Goal: Information Seeking & Learning: Find specific fact

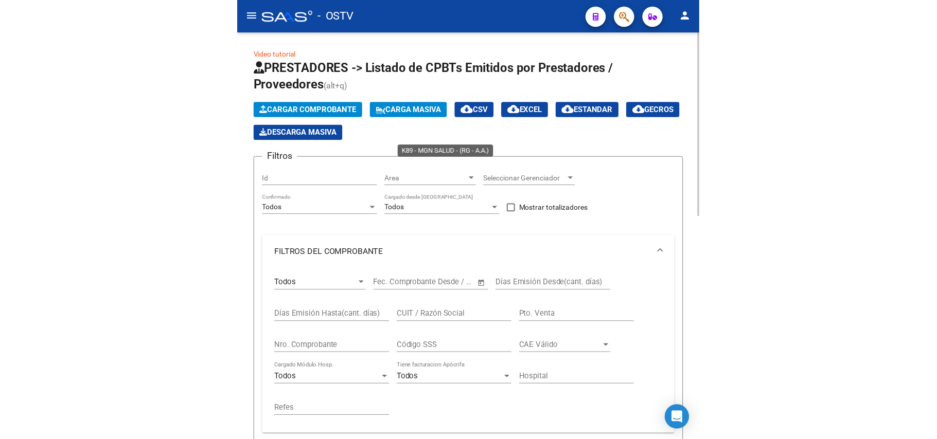
scroll to position [490, 0]
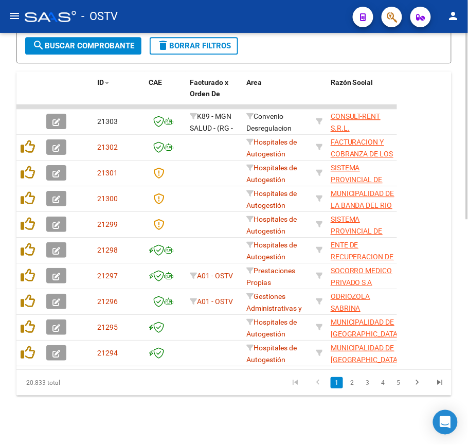
click at [76, 50] on button "search Buscar Comprobante" at bounding box center [83, 45] width 116 height 17
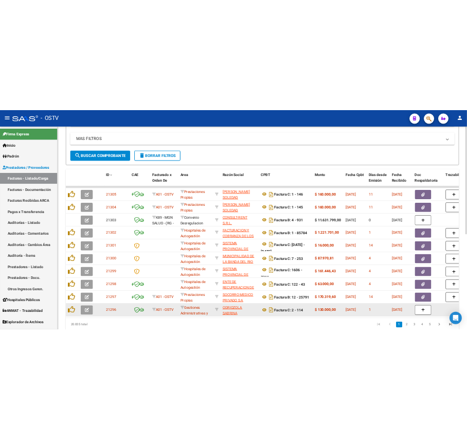
scroll to position [293, 0]
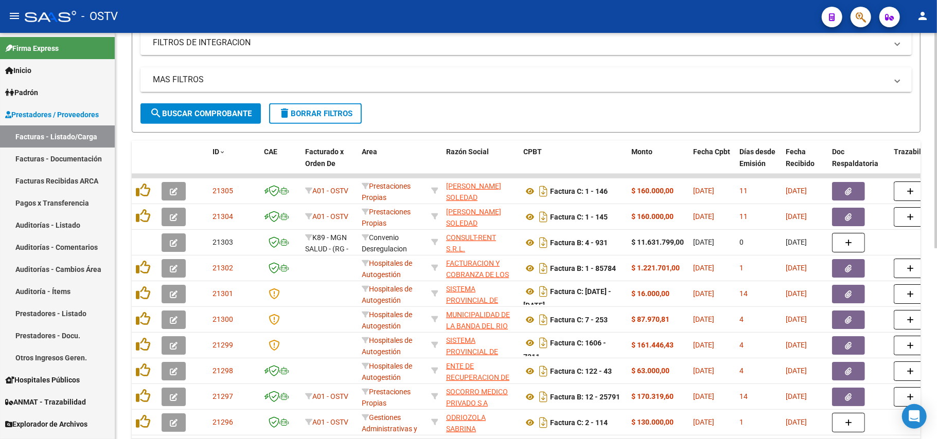
click at [235, 118] on button "search Buscar Comprobante" at bounding box center [200, 113] width 120 height 21
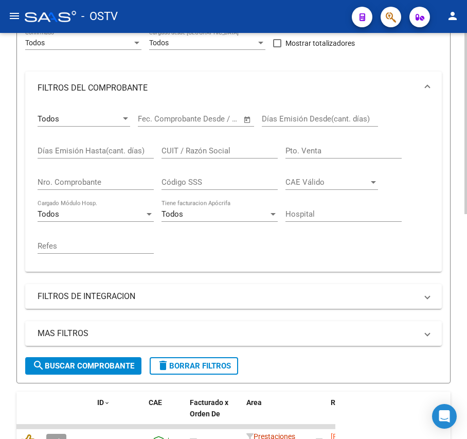
scroll to position [147, 0]
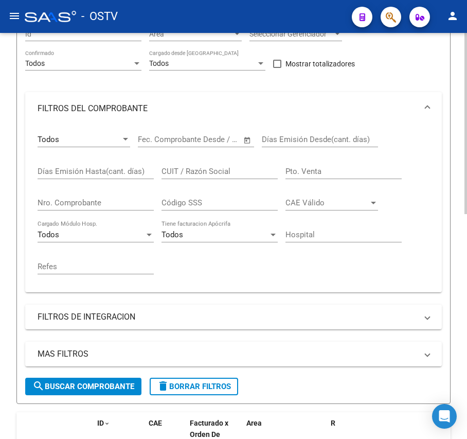
click at [103, 201] on input "Nro. Comprobante" at bounding box center [96, 202] width 116 height 9
click at [202, 171] on input "CUIT / Razón Social" at bounding box center [220, 171] width 116 height 9
paste input "30711560099"
type input "30711560099"
click at [90, 387] on span "search Buscar Comprobante" at bounding box center [83, 386] width 102 height 9
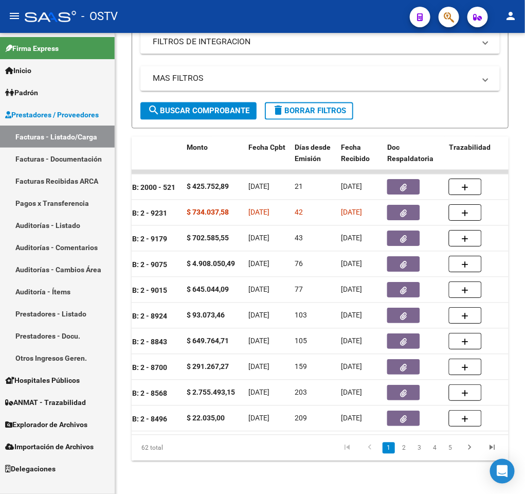
scroll to position [499, 0]
click at [8, 17] on button "menu" at bounding box center [14, 16] width 21 height 21
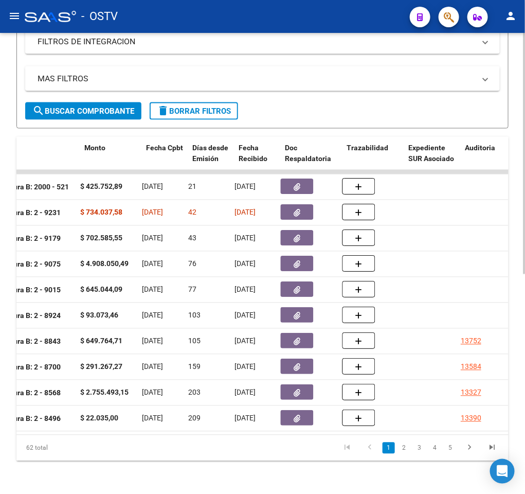
scroll to position [0, 423]
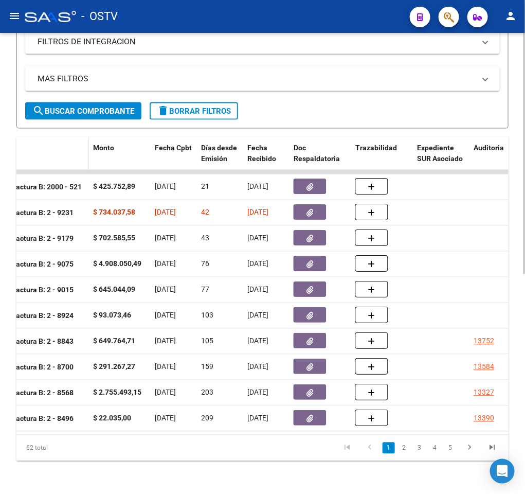
click at [46, 142] on div "CPBT" at bounding box center [35, 148] width 100 height 12
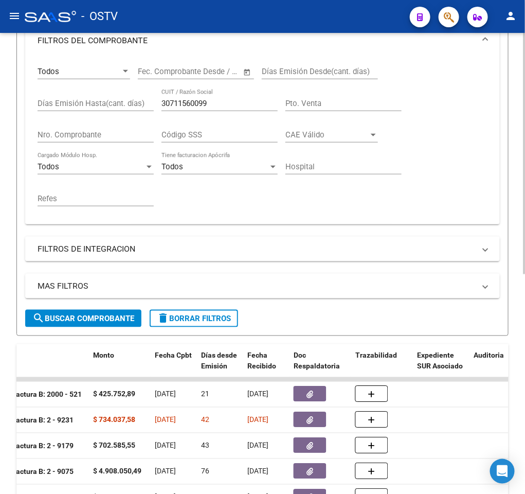
scroll to position [110, 0]
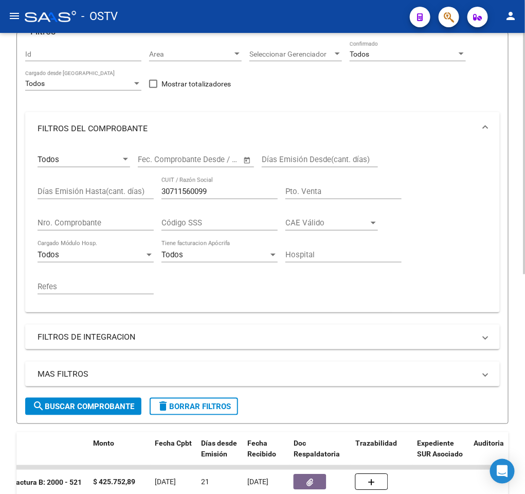
click at [102, 193] on input "Días Emisión Hasta(cant. días)" at bounding box center [96, 191] width 116 height 9
click at [99, 214] on div "Nro. Comprobante" at bounding box center [96, 219] width 116 height 22
click at [101, 221] on input "Nro. Comprobante" at bounding box center [96, 222] width 116 height 9
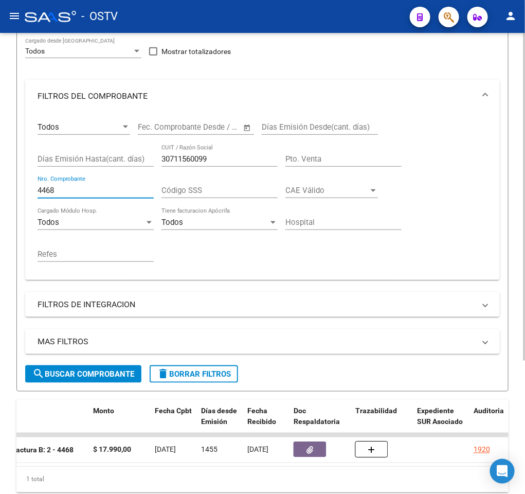
scroll to position [187, 0]
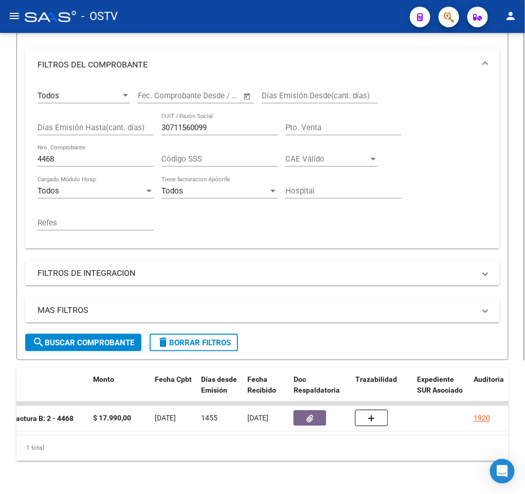
click at [104, 154] on input "4468" at bounding box center [96, 158] width 116 height 9
type input "4"
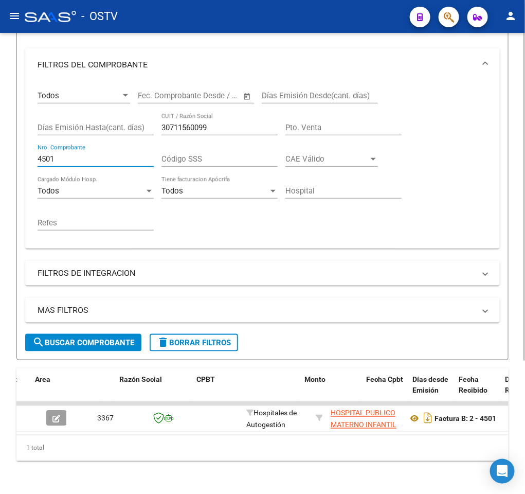
scroll to position [0, 468]
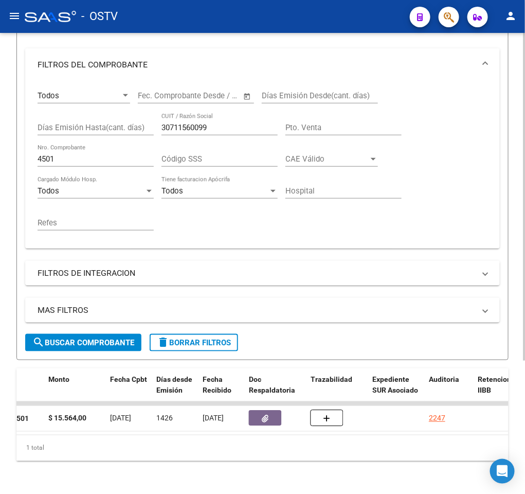
click at [62, 145] on div "4501 Nro. Comprobante" at bounding box center [96, 156] width 116 height 22
drag, startPoint x: 66, startPoint y: 146, endPoint x: -35, endPoint y: 148, distance: 101.4
click at [0, 148] on html "menu - OSTV person Firma Express Inicio Calendario SSS Instructivos Contacto OS…" at bounding box center [262, 247] width 525 height 494
drag, startPoint x: 125, startPoint y: 149, endPoint x: -240, endPoint y: 154, distance: 365.4
click at [0, 154] on html "menu - OSTV person Firma Express Inicio Calendario SSS Instructivos Contacto OS…" at bounding box center [262, 247] width 525 height 494
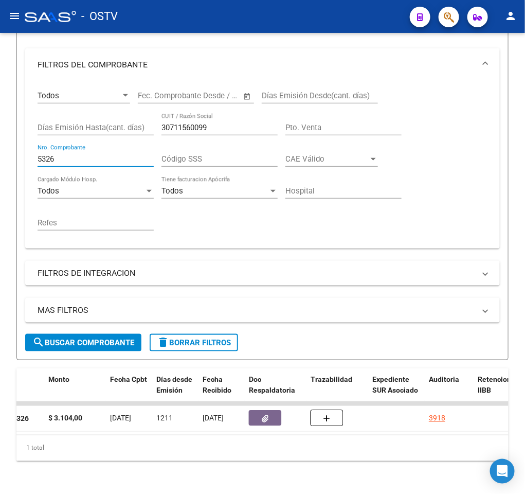
drag, startPoint x: 83, startPoint y: 150, endPoint x: -52, endPoint y: 153, distance: 135.4
click at [0, 153] on html "menu - OSTV person Firma Express Inicio Calendario SSS Instructivos Contacto OS…" at bounding box center [262, 247] width 525 height 494
drag, startPoint x: 76, startPoint y: 149, endPoint x: -31, endPoint y: 149, distance: 106.5
click at [0, 149] on html "menu - OSTV person Firma Express Inicio Calendario SSS Instructivos Contacto OS…" at bounding box center [262, 247] width 525 height 494
click at [87, 154] on input "5561" at bounding box center [96, 158] width 116 height 9
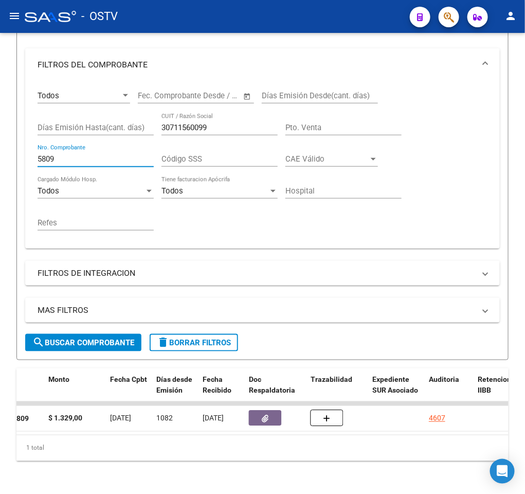
drag, startPoint x: 95, startPoint y: 150, endPoint x: -41, endPoint y: 161, distance: 136.3
click at [0, 161] on html "menu - OSTV person Firma Express Inicio Calendario SSS Instructivos Contacto OS…" at bounding box center [262, 247] width 525 height 494
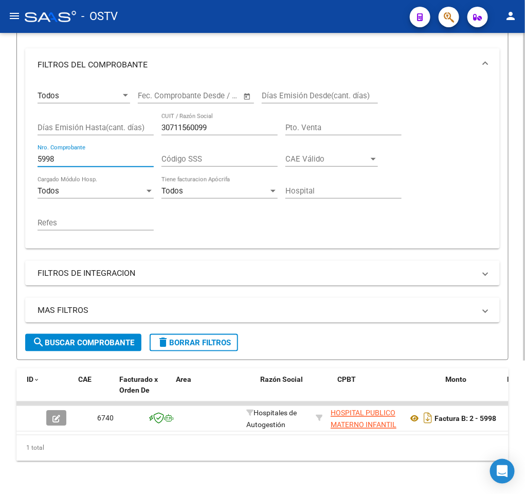
scroll to position [0, 432]
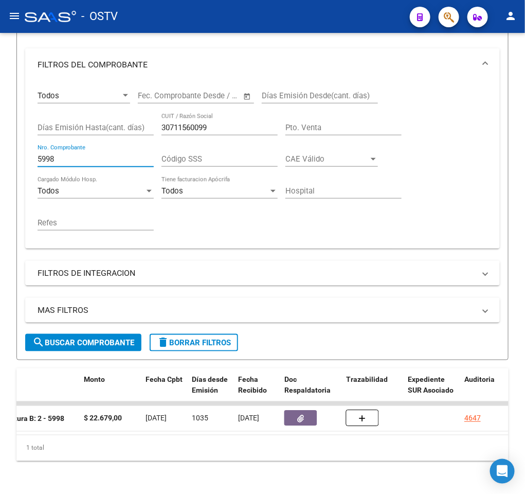
drag, startPoint x: 99, startPoint y: 147, endPoint x: -202, endPoint y: 139, distance: 301.1
click at [0, 139] on html "menu - OSTV person Firma Express Inicio Calendario SSS Instructivos Contacto OS…" at bounding box center [262, 247] width 525 height 494
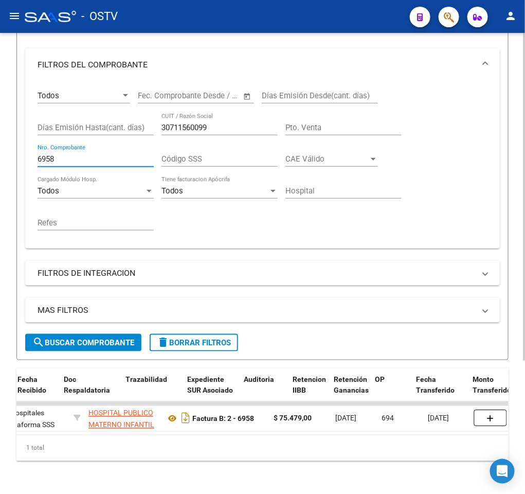
scroll to position [0, 754]
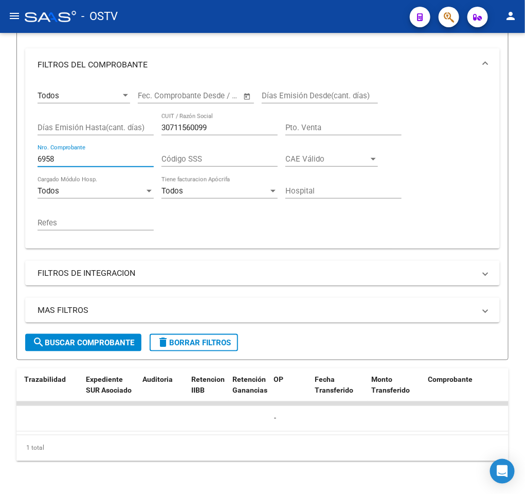
drag, startPoint x: 90, startPoint y: 149, endPoint x: -70, endPoint y: 155, distance: 160.6
click at [0, 155] on html "menu - OSTV person Firma Express Inicio Calendario SSS Instructivos Contacto OS…" at bounding box center [262, 247] width 525 height 494
click at [118, 154] on input "6958" at bounding box center [96, 158] width 116 height 9
drag, startPoint x: 204, startPoint y: 434, endPoint x: 273, endPoint y: 433, distance: 69.0
click at [273, 433] on datatable-body "11199 Hospitales Plataforma SSS HOSPITAL PUBLICO MATERNO INFANTIL SOCIEDAD DEL …" at bounding box center [262, 417] width 492 height 33
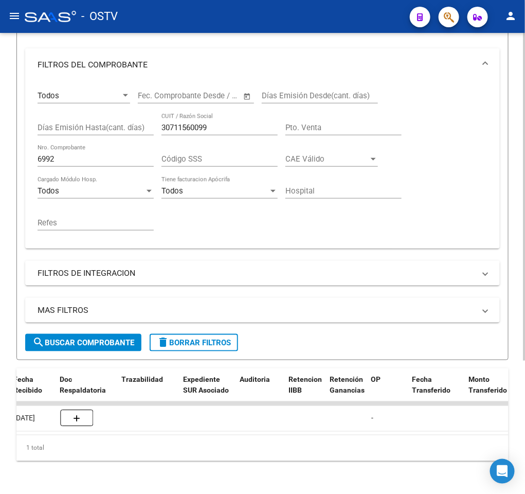
scroll to position [0, 0]
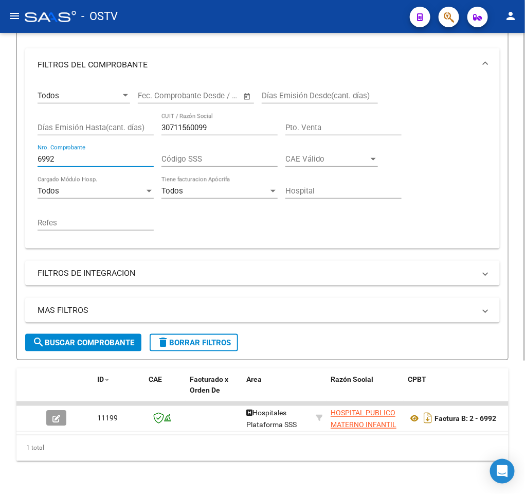
click at [67, 154] on input "6992" at bounding box center [96, 158] width 116 height 9
click at [68, 154] on input "6992" at bounding box center [96, 158] width 116 height 9
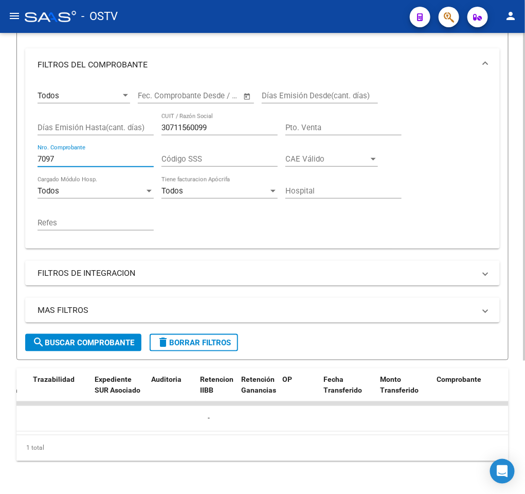
scroll to position [0, 564]
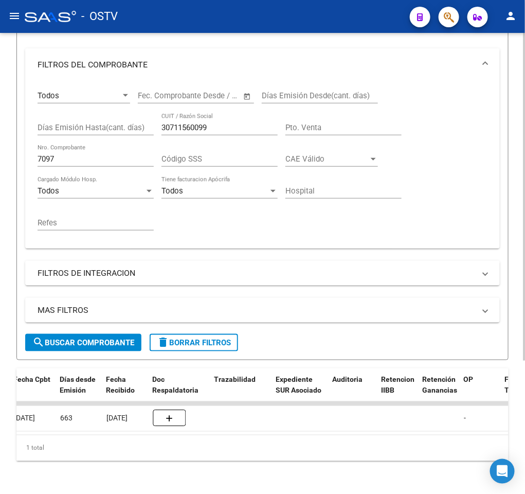
click at [75, 154] on input "7097" at bounding box center [96, 158] width 116 height 9
click at [86, 154] on input "7274" at bounding box center [96, 158] width 116 height 9
drag, startPoint x: 86, startPoint y: 147, endPoint x: -51, endPoint y: 151, distance: 137.5
click at [0, 151] on html "menu - OSTV person Firma Express Inicio Calendario SSS Instructivos Contacto OS…" at bounding box center [262, 247] width 525 height 494
click at [77, 154] on input "7382" at bounding box center [96, 158] width 116 height 9
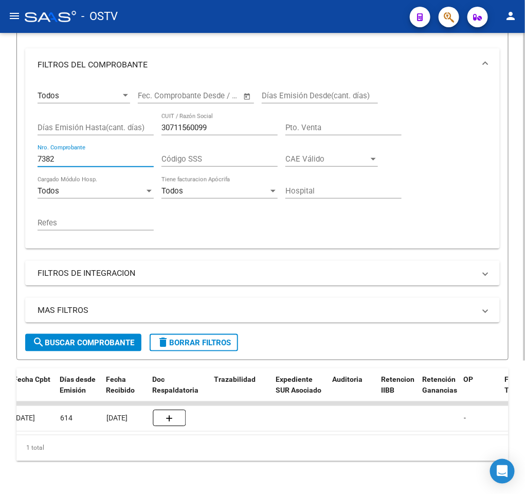
drag, startPoint x: 79, startPoint y: 146, endPoint x: 28, endPoint y: 154, distance: 52.2
click at [33, 152] on div "Todos Comprobante Tipo Fecha inicio – Fecha fin Fec. Comprobante Desde / Hasta …" at bounding box center [262, 164] width 475 height 167
click at [85, 321] on div "MAS FILTROS Todos Con Doc. Respaldatoria Todos Con Trazabilidad Todos Asociado …" at bounding box center [262, 316] width 475 height 36
click at [86, 334] on button "search Buscar Comprobante" at bounding box center [83, 342] width 116 height 17
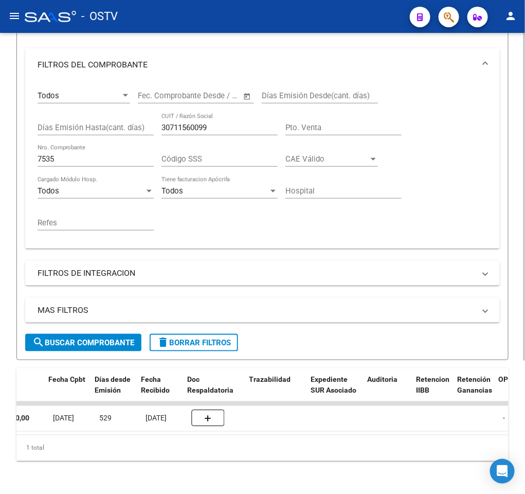
scroll to position [0, 533]
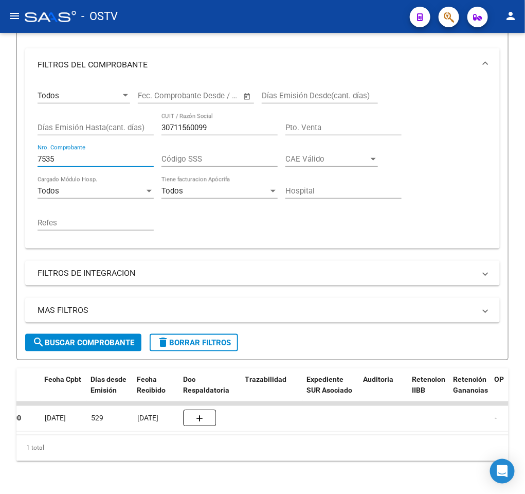
drag, startPoint x: 71, startPoint y: 146, endPoint x: -43, endPoint y: 144, distance: 114.2
click at [0, 144] on html "menu - OSTV person Firma Express Inicio Calendario SSS Instructivos Contacto OS…" at bounding box center [262, 247] width 525 height 494
drag, startPoint x: 86, startPoint y: 150, endPoint x: -130, endPoint y: 152, distance: 216.1
click at [0, 152] on html "menu - OSTV person Firma Express Inicio Calendario SSS Instructivos Contacto OS…" at bounding box center [262, 247] width 525 height 494
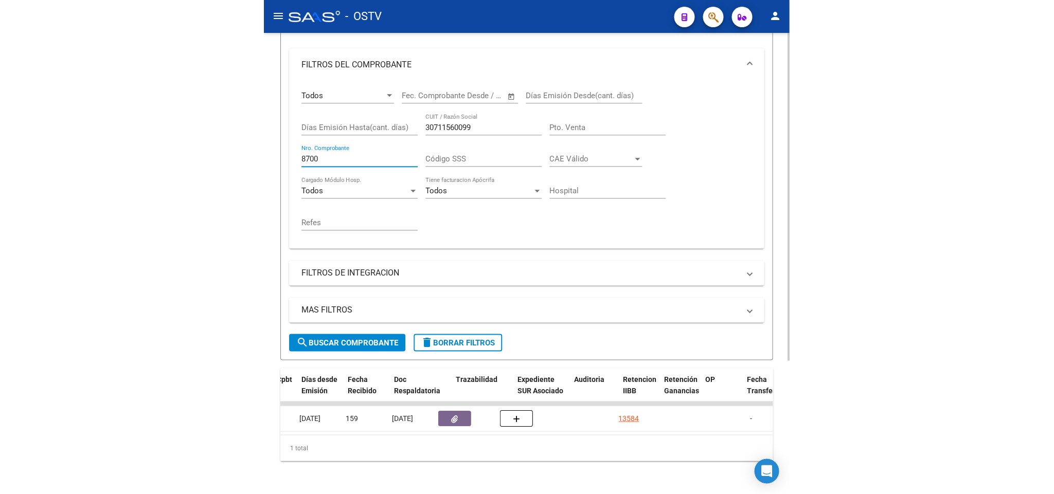
scroll to position [0, 587]
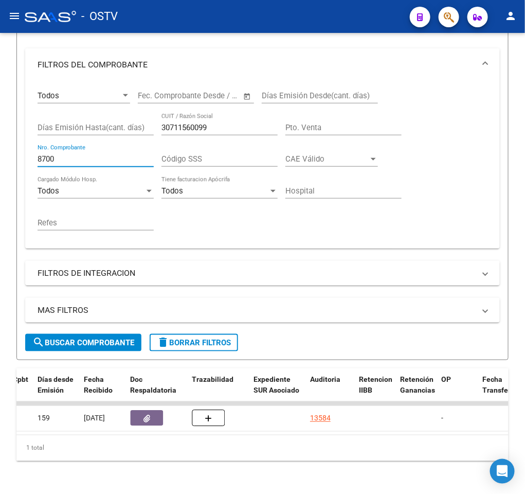
drag, startPoint x: 99, startPoint y: 145, endPoint x: -126, endPoint y: 147, distance: 224.9
click at [0, 147] on html "menu - OSTV person Firma Express Inicio Calendario SSS Instructivos Contacto OS…" at bounding box center [262, 247] width 525 height 494
click at [96, 145] on div "8843 Nro. Comprobante" at bounding box center [96, 156] width 116 height 22
drag, startPoint x: 97, startPoint y: 149, endPoint x: -24, endPoint y: 140, distance: 121.7
click at [0, 140] on html "menu - OSTV person Firma Express Inicio Calendario SSS Instructivos Contacto OS…" at bounding box center [262, 247] width 525 height 494
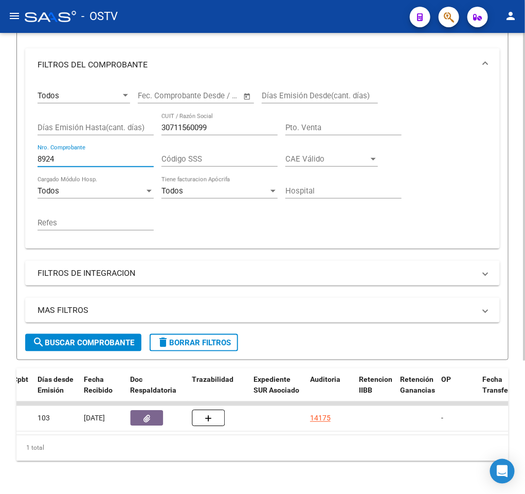
drag, startPoint x: 82, startPoint y: 147, endPoint x: 0, endPoint y: 148, distance: 81.8
click at [0, 148] on div "Video tutorial PRESTADORES -> Listado de CPBTs Emitidos por Prestadores / Prove…" at bounding box center [262, 176] width 525 height 635
click at [102, 154] on input "9015" at bounding box center [96, 158] width 116 height 9
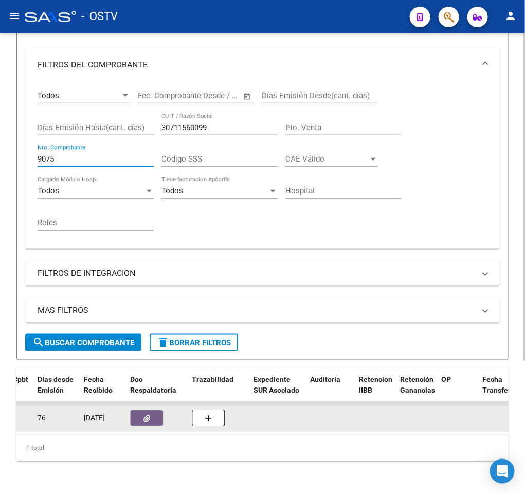
type input "9075"
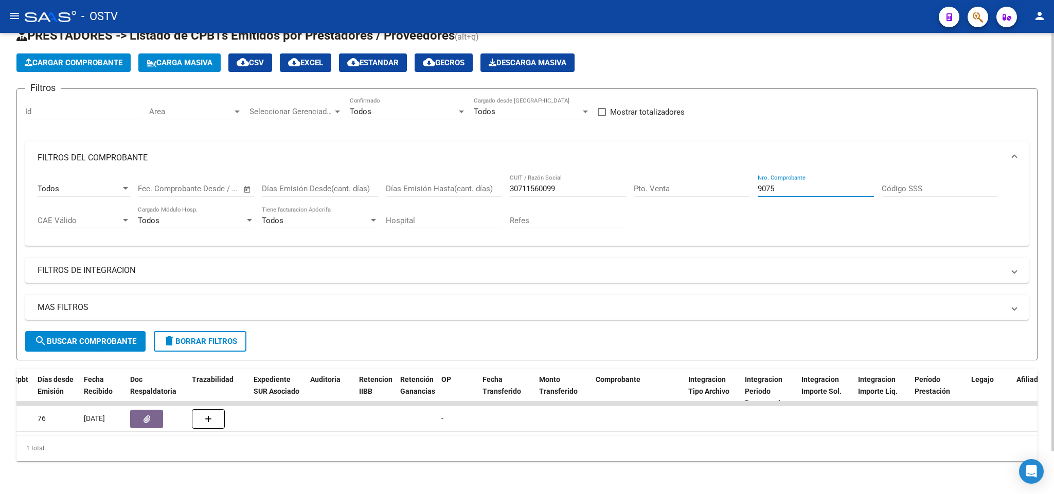
scroll to position [0, 309]
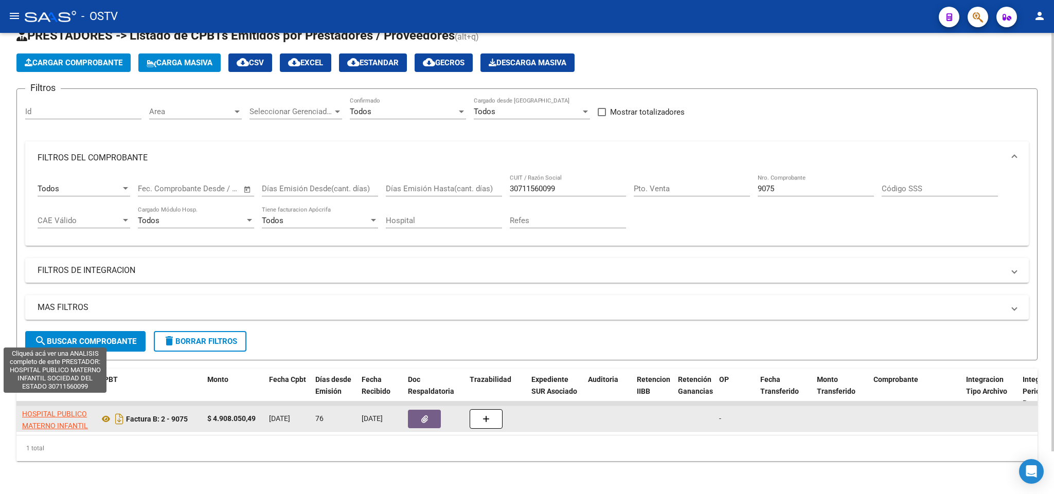
click at [55, 410] on span "HOSPITAL PUBLICO MATERNO INFANTIL SOCIEDAD DEL ESTADO" at bounding box center [55, 431] width 66 height 43
type textarea "30711560099"
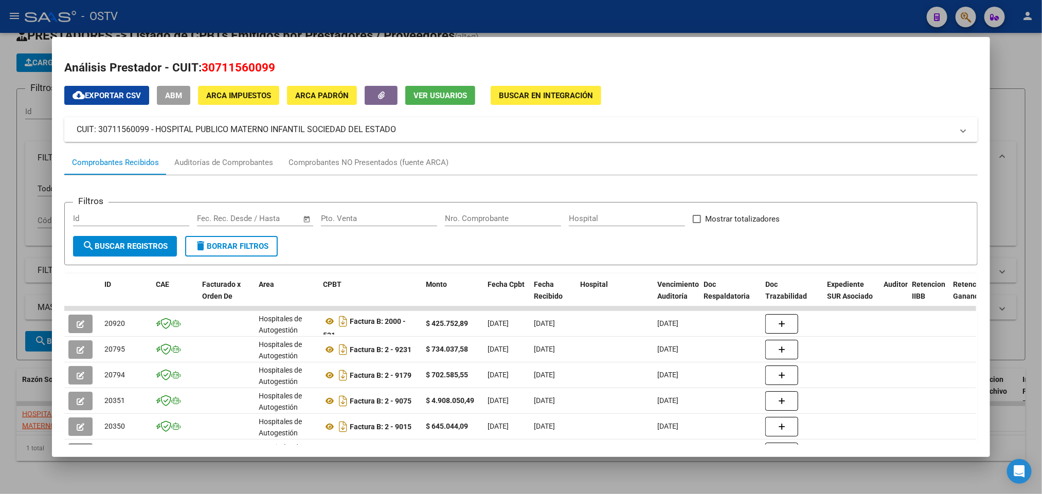
drag, startPoint x: 365, startPoint y: 130, endPoint x: 153, endPoint y: 127, distance: 212.0
click at [153, 127] on mat-panel-title "CUIT: 30711560099 - HOSPITAL PUBLICO MATERNO INFANTIL SOCIEDAD DEL ESTADO" at bounding box center [515, 129] width 876 height 12
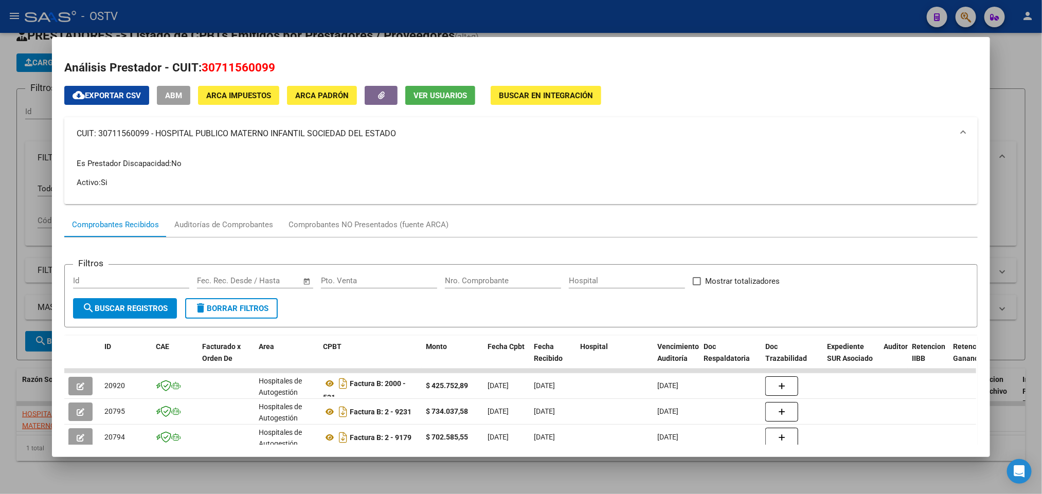
copy mat-panel-title "HOSPITAL PUBLICO MATERNO INFANTIL SOCIEDAD DEL ESTADO"
drag, startPoint x: 269, startPoint y: 65, endPoint x: 198, endPoint y: 70, distance: 71.2
click at [202, 70] on span "30711560099" at bounding box center [239, 67] width 74 height 13
copy span "30711560099"
click at [56, 210] on mat-dialog-content "Análisis Prestador - CUIT: 30711560099 cloud_download Exportar CSV ABM ARCA Imp…" at bounding box center [521, 247] width 938 height 396
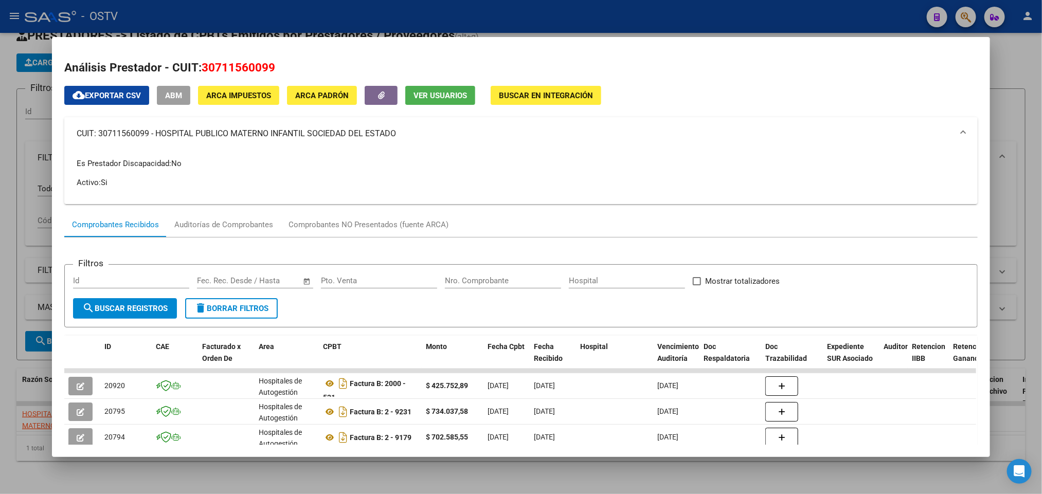
click at [14, 210] on div at bounding box center [521, 247] width 1042 height 494
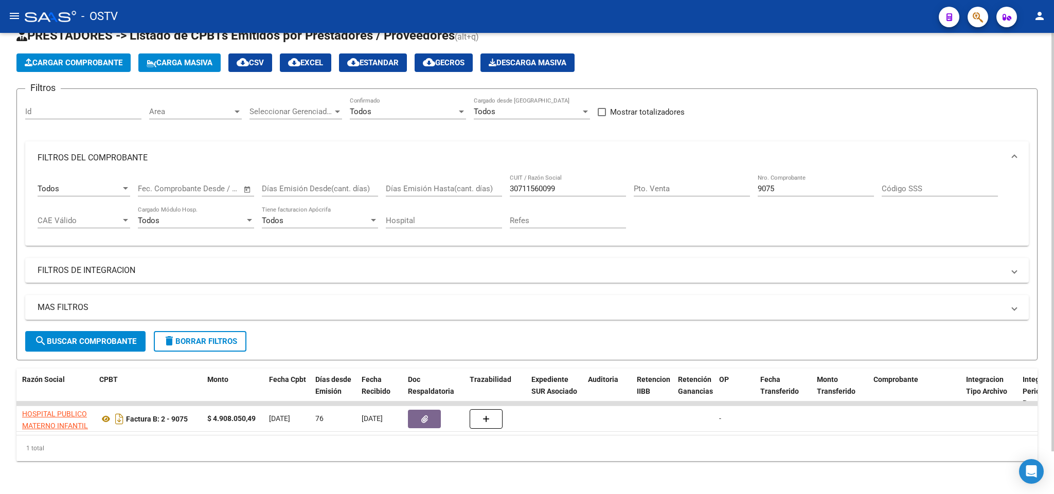
scroll to position [0, 0]
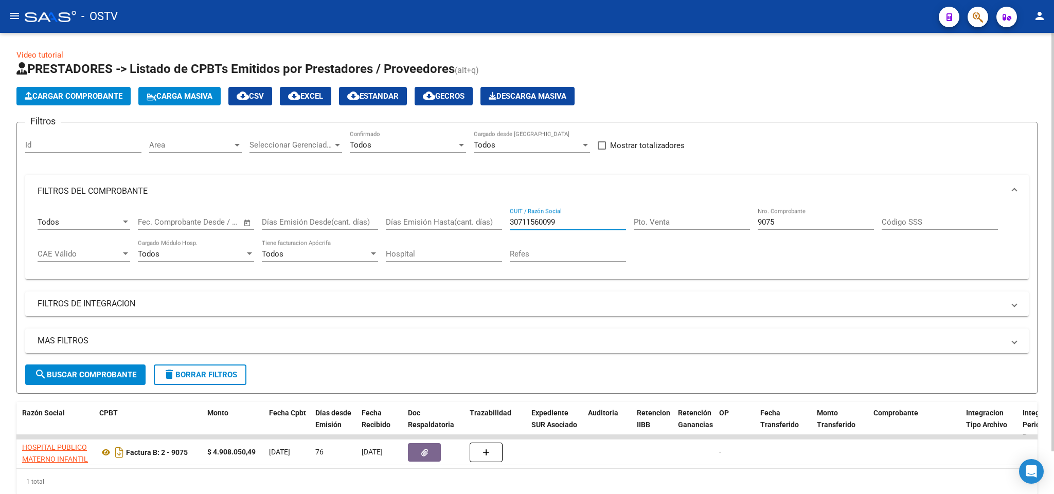
drag, startPoint x: 587, startPoint y: 224, endPoint x: 386, endPoint y: 220, distance: 200.7
click at [386, 220] on div "Todos Comprobante Tipo Fecha inicio – Fecha fin Fec. Comprobante Desde / Hasta …" at bounding box center [527, 240] width 979 height 64
drag, startPoint x: 791, startPoint y: 224, endPoint x: 722, endPoint y: 223, distance: 68.4
click at [468, 223] on div "Todos Comprobante Tipo Fecha inicio – Fecha fin Fec. Comprobante Desde / Hasta …" at bounding box center [527, 240] width 979 height 64
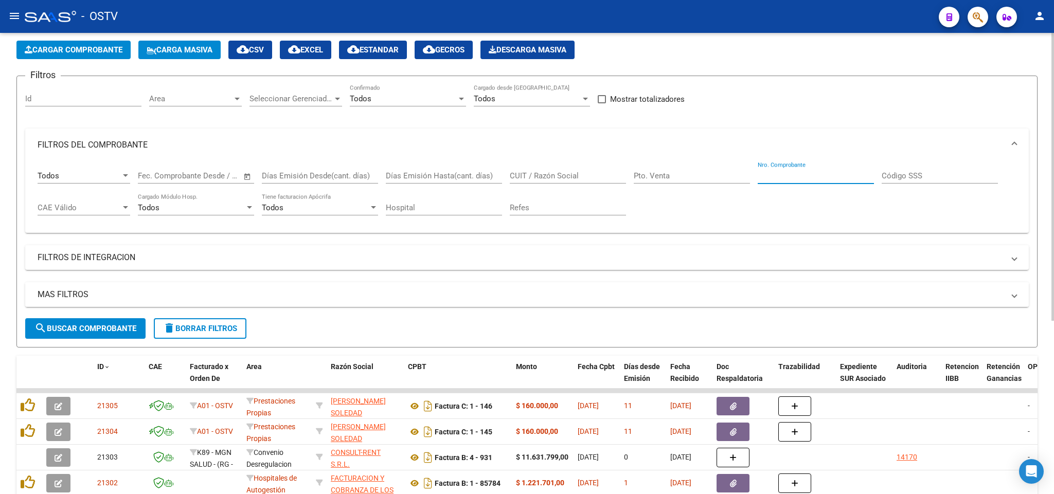
scroll to position [201, 0]
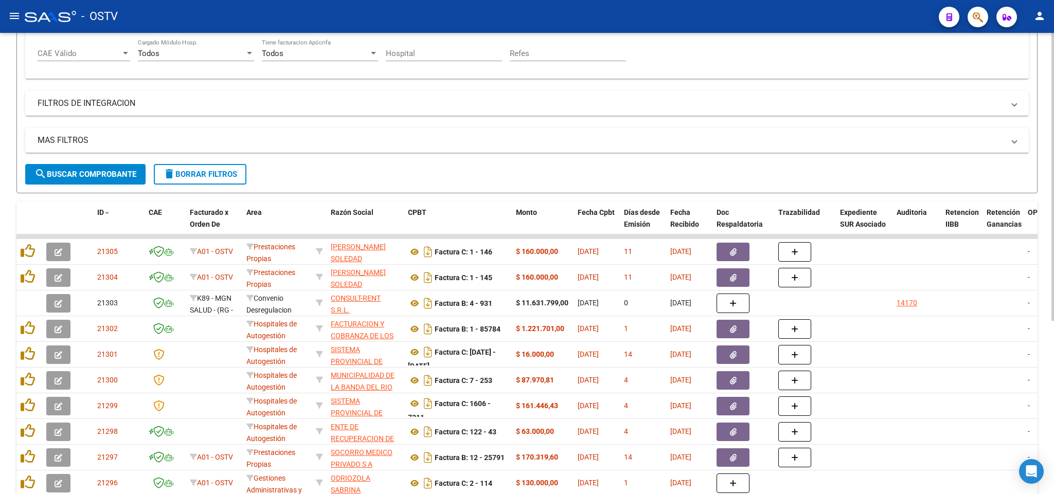
click at [116, 173] on span "search Buscar Comprobante" at bounding box center [85, 174] width 102 height 9
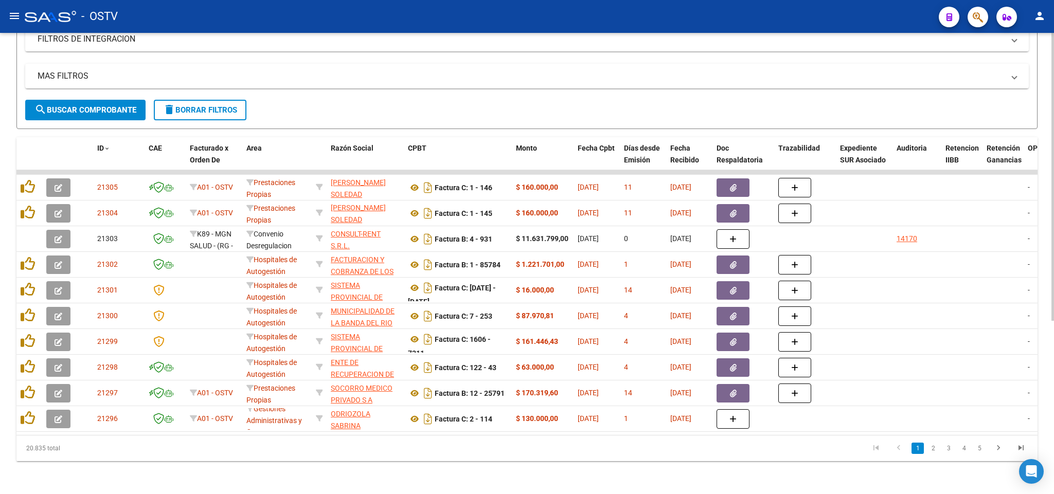
scroll to position [13, 0]
click at [103, 105] on button "search Buscar Comprobante" at bounding box center [85, 110] width 120 height 21
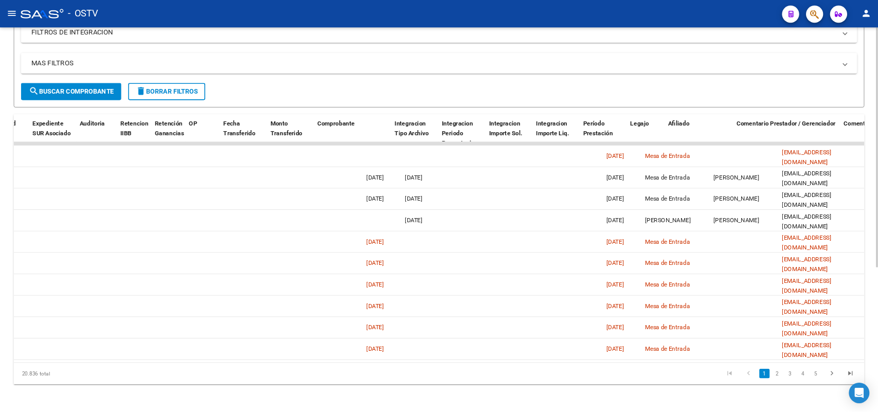
scroll to position [0, 0]
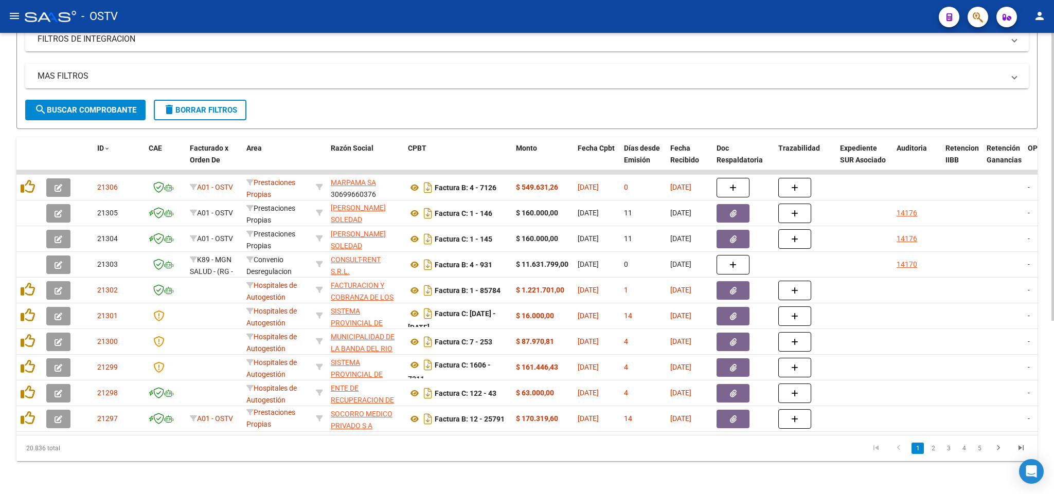
click at [123, 105] on span "search Buscar Comprobante" at bounding box center [85, 109] width 102 height 9
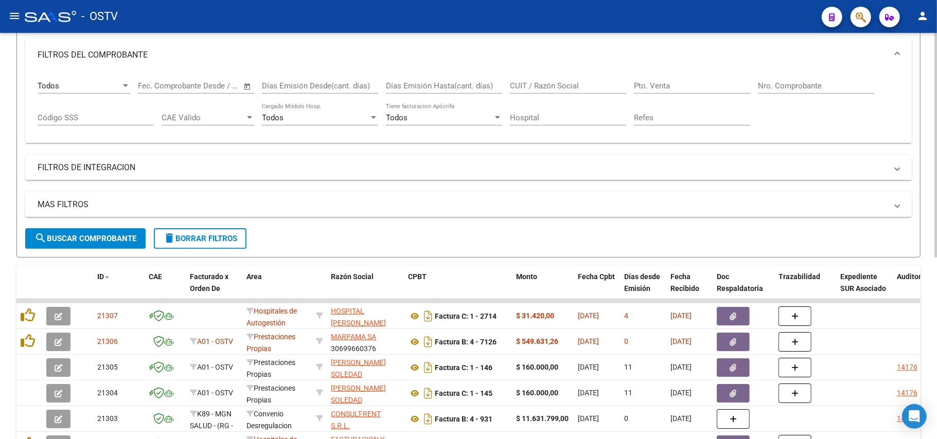
scroll to position [137, 0]
click at [114, 237] on span "search Buscar Comprobante" at bounding box center [85, 238] width 102 height 9
click at [114, 236] on span "search Buscar Comprobante" at bounding box center [85, 238] width 102 height 9
click at [124, 234] on span "search Buscar Comprobante" at bounding box center [85, 238] width 102 height 9
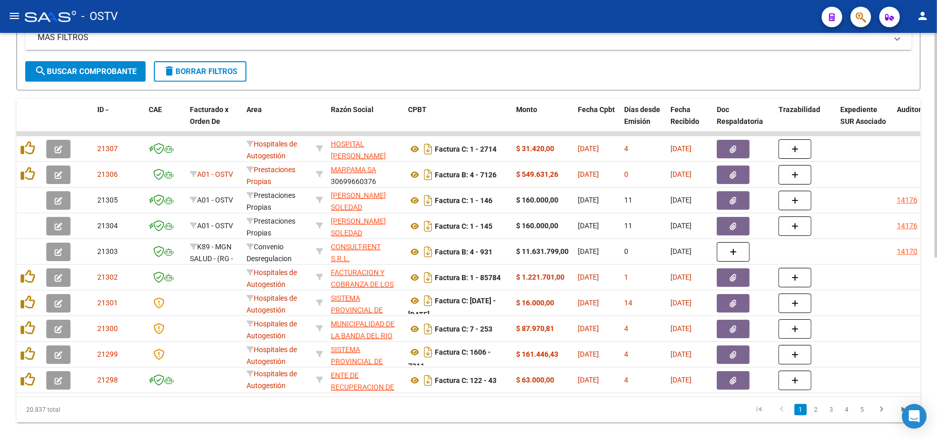
scroll to position [330, 0]
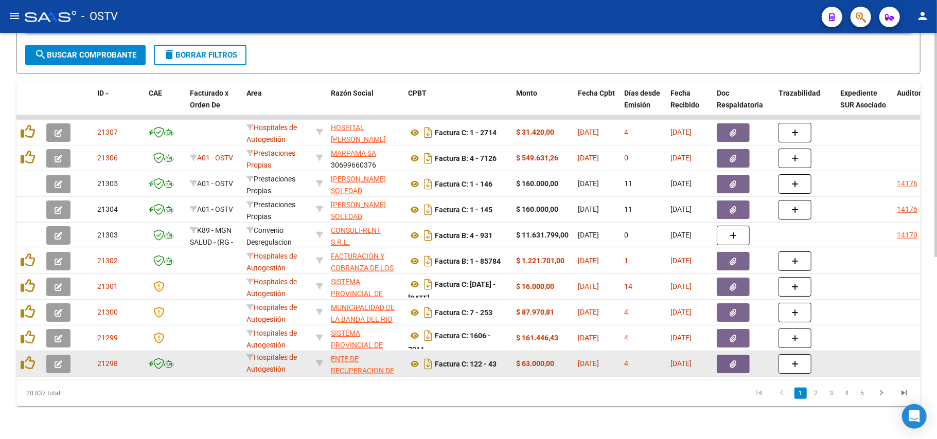
drag, startPoint x: 222, startPoint y: 369, endPoint x: 143, endPoint y: 365, distance: 79.3
click at [143, 365] on datatable-body "21307 Hospitales de Autogestión HOSPITAL [PERSON_NAME] 30715087401 Factura C: 1…" at bounding box center [468, 247] width 904 height 265
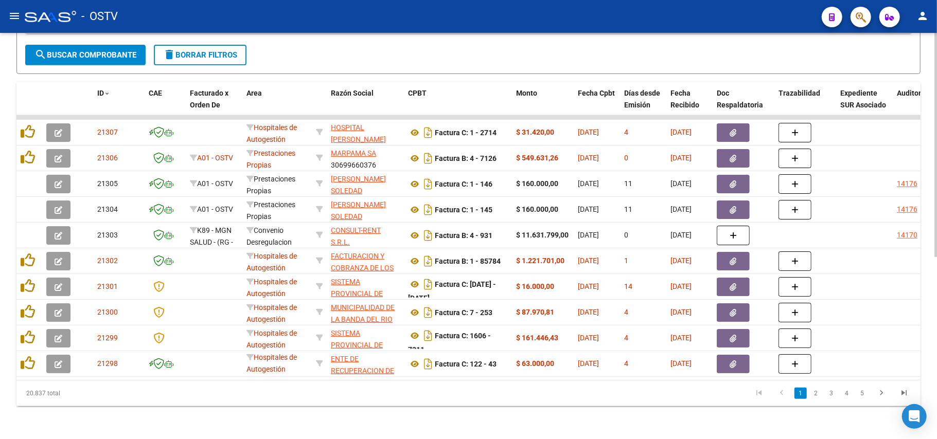
click at [161, 399] on div "20.837 total" at bounding box center [105, 394] width 179 height 26
click at [468, 396] on link "2" at bounding box center [816, 393] width 12 height 11
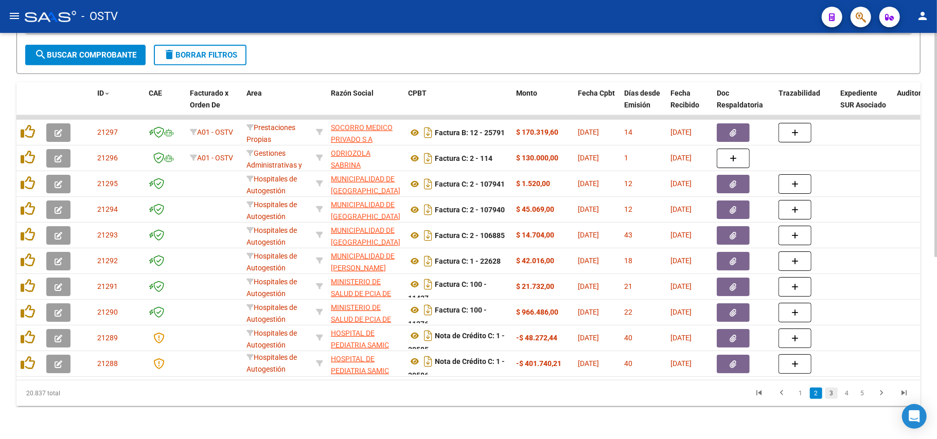
click at [468, 396] on link "3" at bounding box center [831, 393] width 12 height 11
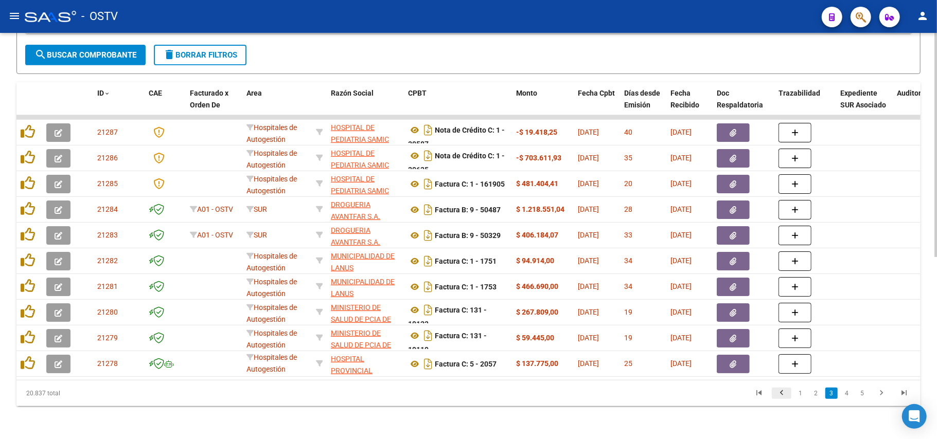
click at [468, 394] on icon "go to previous page" at bounding box center [781, 394] width 13 height 12
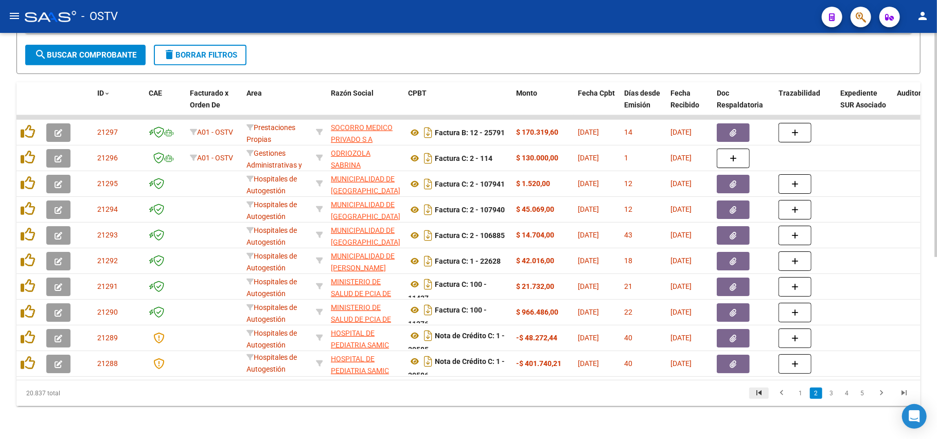
click at [468, 394] on link "go to first page" at bounding box center [759, 393] width 20 height 11
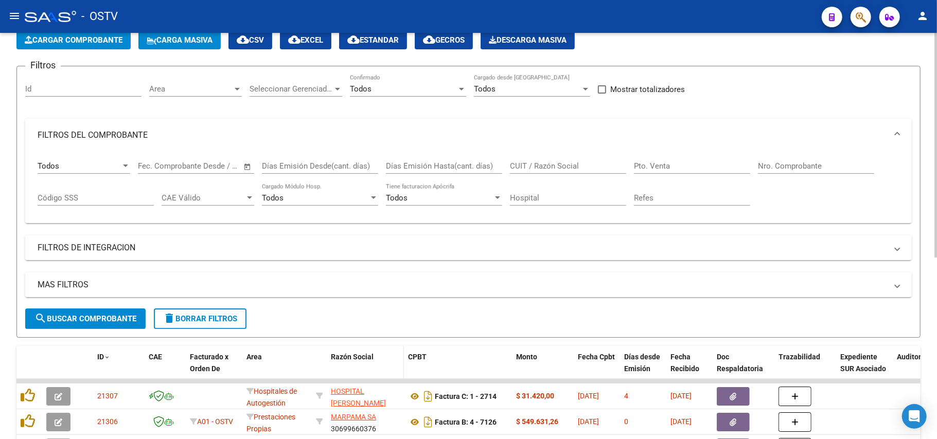
scroll to position [125, 0]
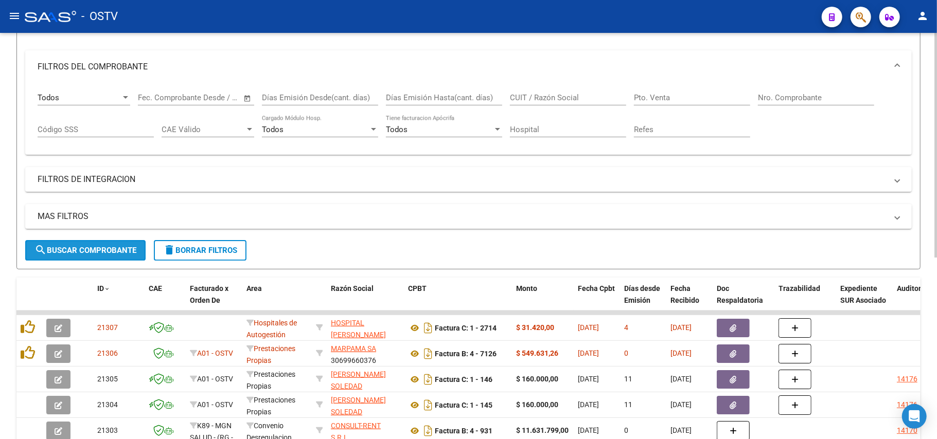
click at [101, 250] on span "search Buscar Comprobante" at bounding box center [85, 250] width 102 height 9
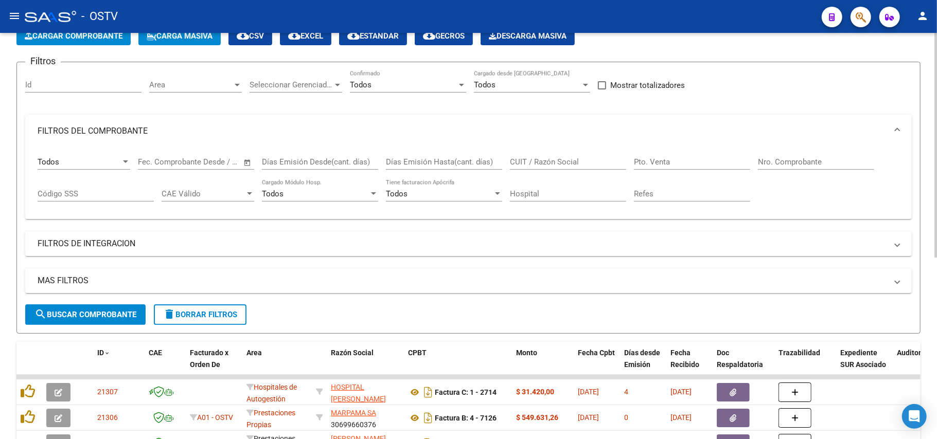
scroll to position [0, 0]
